Goal: Transaction & Acquisition: Purchase product/service

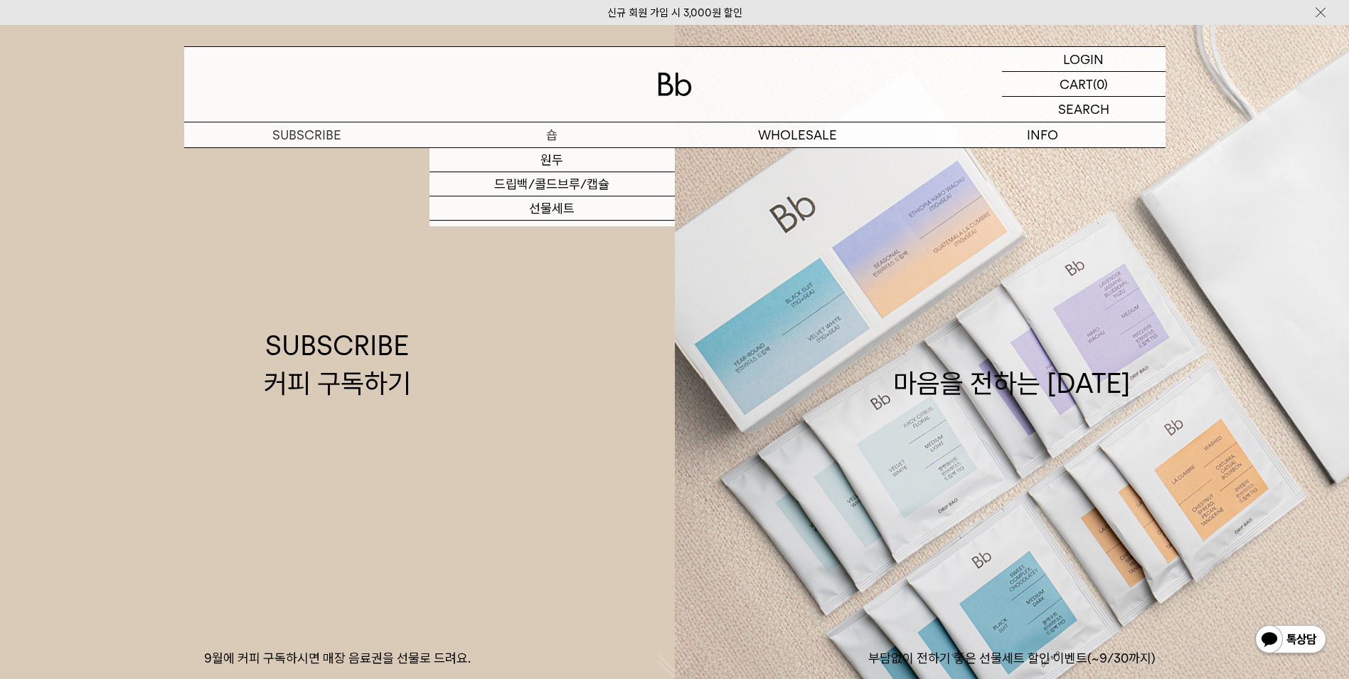
click at [558, 129] on p "숍" at bounding box center [552, 134] width 245 height 25
